Goal: Obtain resource: Download file/media

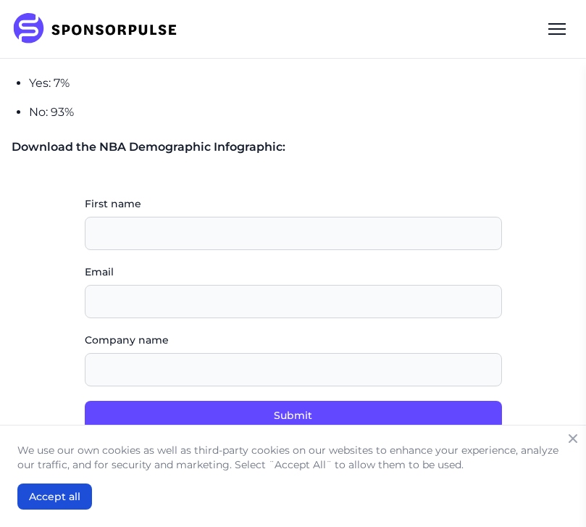
scroll to position [1668, 0]
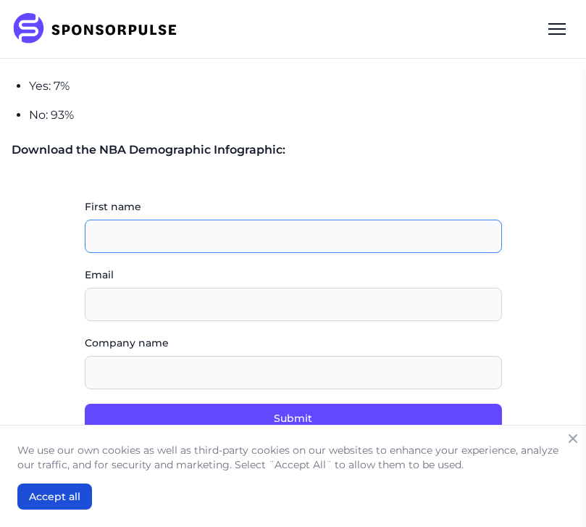
click at [321, 220] on input "First name" at bounding box center [293, 236] width 417 height 33
type input "Will"
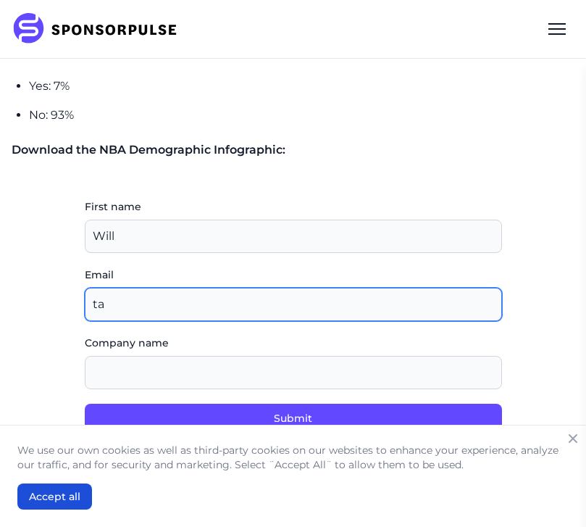
type input "t"
type input "[PERSON_NAME]"
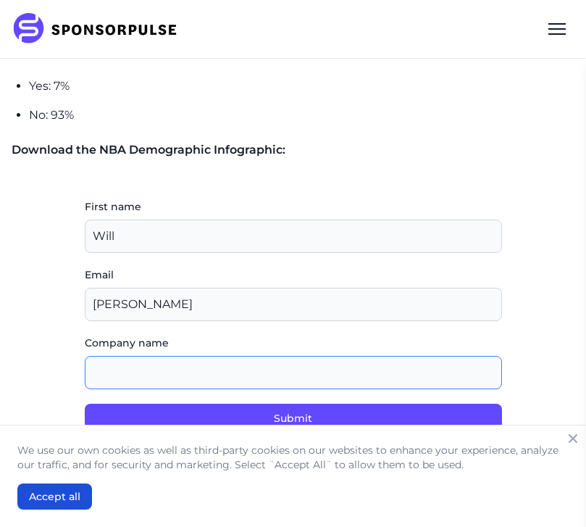
click at [347, 356] on input "Company name" at bounding box center [293, 372] width 417 height 33
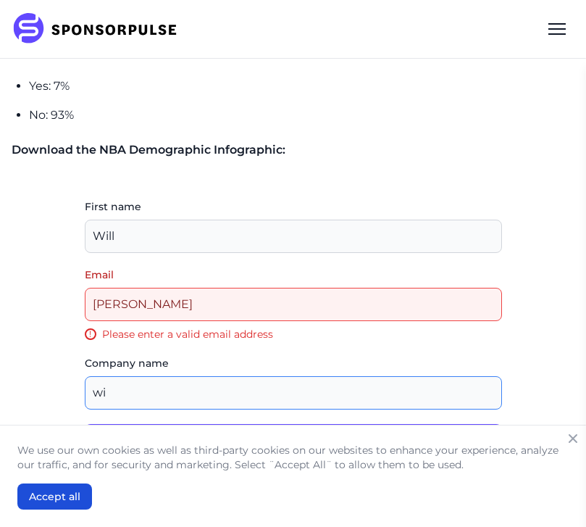
type input "wi"
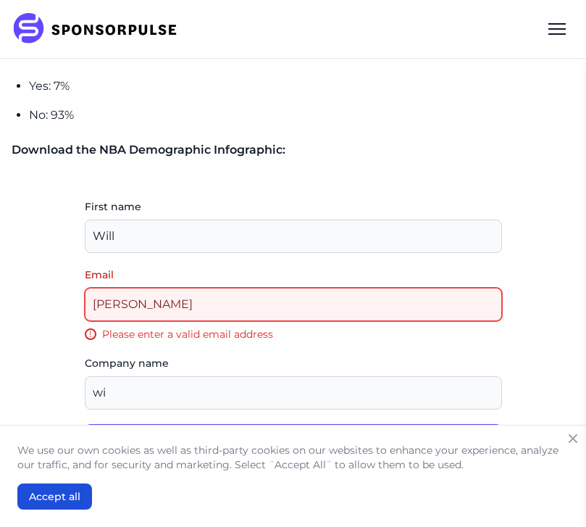
click at [307, 293] on input "[PERSON_NAME]" at bounding box center [293, 304] width 417 height 33
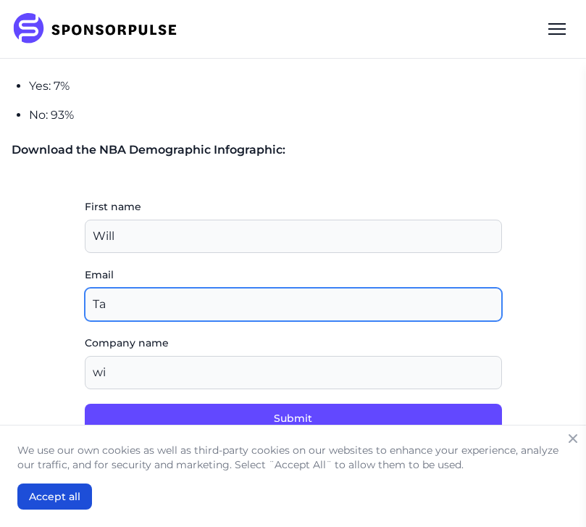
type input "T"
type input "[EMAIL_ADDRESS][DOMAIN_NAME]"
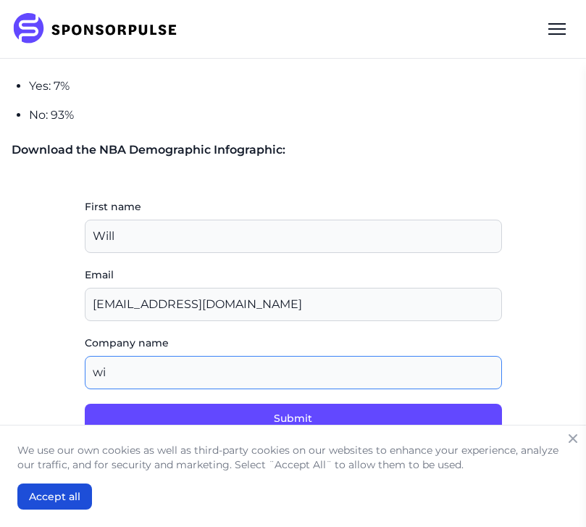
type input "w"
type input "ESA"
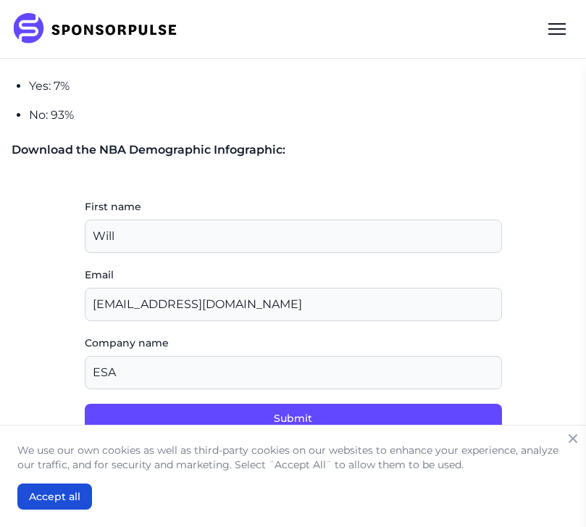
click at [333, 404] on button "Submit" at bounding box center [293, 418] width 417 height 29
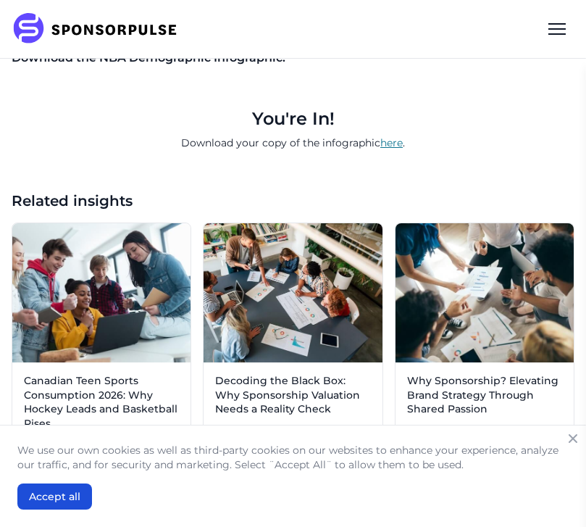
scroll to position [1759, 0]
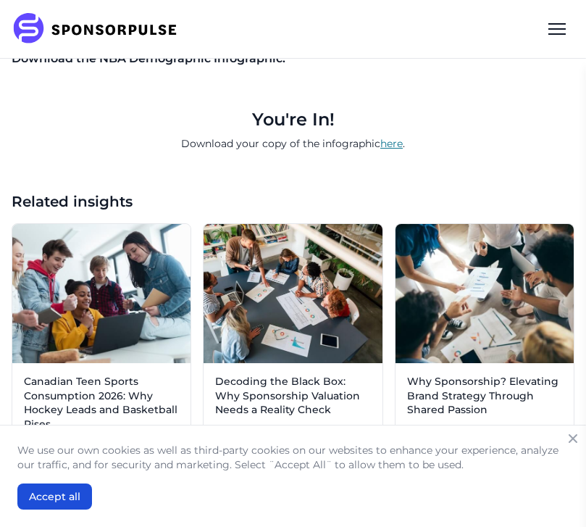
click at [389, 131] on p "Download your copy of the infographic here ." at bounding box center [293, 144] width 540 height 26
click at [388, 137] on link "here" at bounding box center [391, 143] width 22 height 13
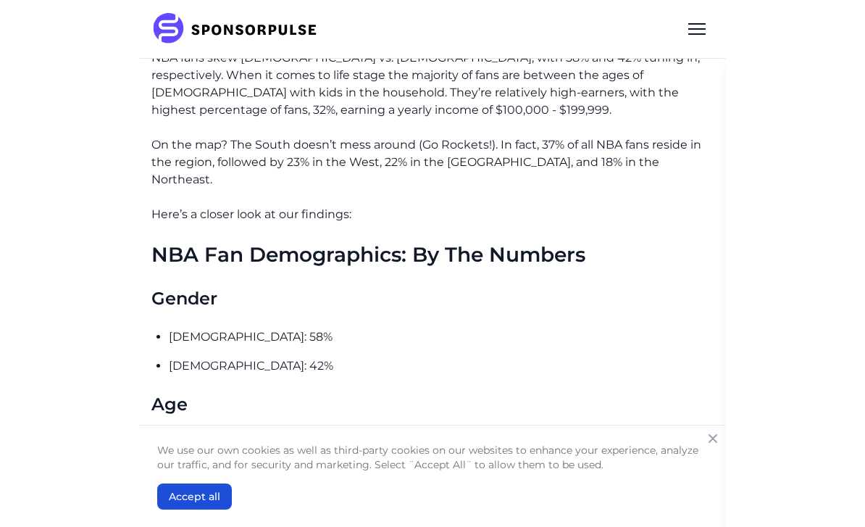
scroll to position [0, 0]
